Goal: Task Accomplishment & Management: Complete application form

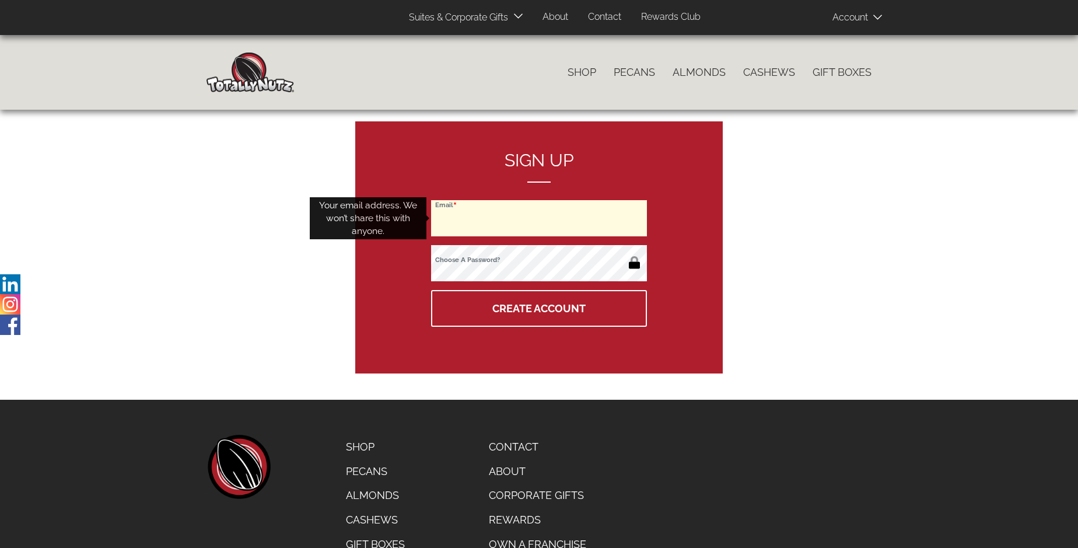
click at [539, 218] on input "Email" at bounding box center [539, 218] width 216 height 36
type input "gabi_zi@t-online.de"
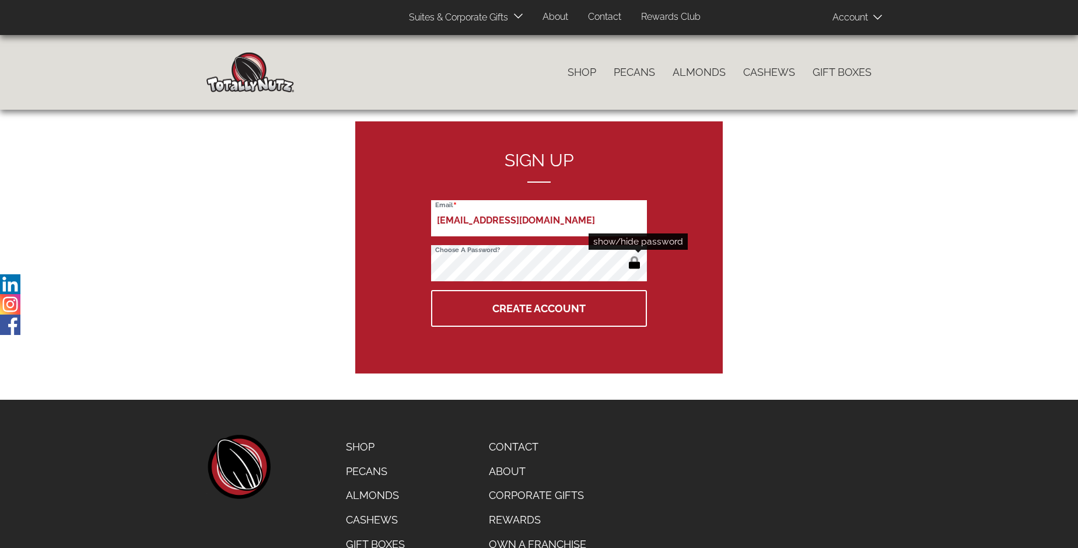
click at [634, 264] on button "button" at bounding box center [634, 263] width 19 height 19
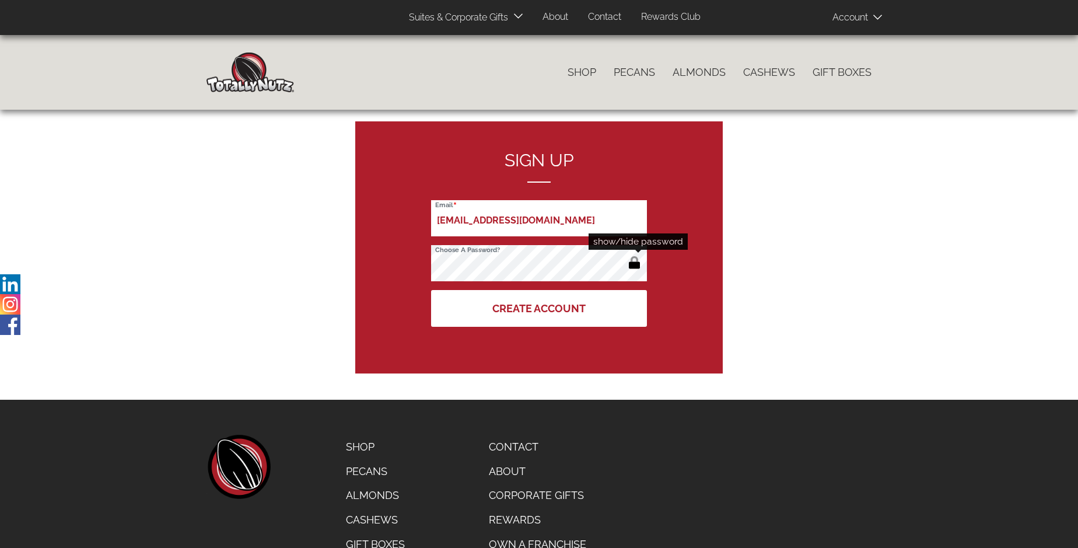
click at [539, 308] on button "Create Account" at bounding box center [539, 308] width 216 height 37
